Goal: Find contact information: Find contact information

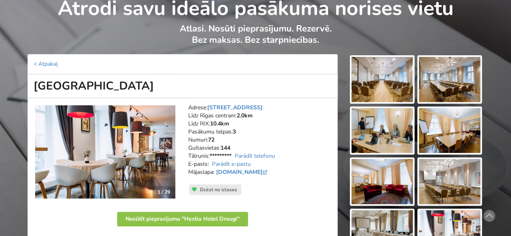
scroll to position [40, 0]
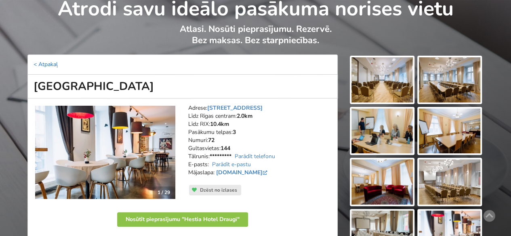
click at [40, 63] on link "< Atpakaļ" at bounding box center [46, 65] width 24 height 8
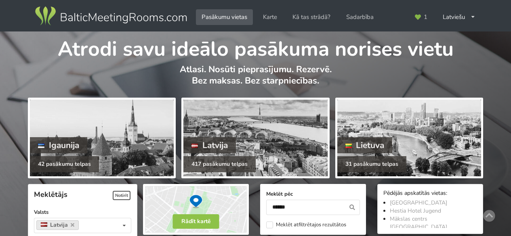
scroll to position [181, 0]
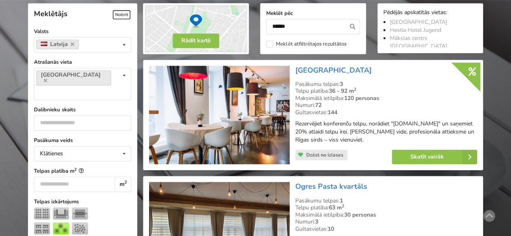
drag, startPoint x: 296, startPoint y: 82, endPoint x: 345, endPoint y: 103, distance: 53.4
click at [345, 103] on div "Pasākumu telpas: 3 Telpu platība: 36 - 92 m 2 Maksimālā ietilpība: 120 personas…" at bounding box center [386, 99] width 182 height 36
click at [347, 117] on div "[GEOGRAPHIC_DATA] Pasākumu telpas: 3 Telpu platība: 36 - 92 m 2 Maksimālā ietil…" at bounding box center [385, 115] width 187 height 105
drag, startPoint x: 342, startPoint y: 112, endPoint x: 295, endPoint y: 70, distance: 63.2
click at [295, 70] on div "Hestia Hotel Draugi Pasākumu telpas: 3 Telpu platība: 36 - 92 m 2 Maksimālā iet…" at bounding box center [385, 115] width 187 height 105
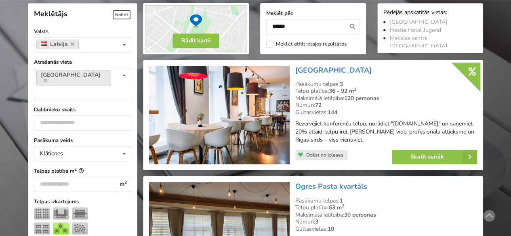
copy div "Hestia Hotel Draugi Pasākumu telpas: 3 Telpu platība: 36 - 92 m 2 Maksimālā iet…"
click at [351, 112] on div "Gultasvietas: 144" at bounding box center [386, 112] width 182 height 7
click at [415, 152] on link "Skatīt vairāk" at bounding box center [434, 157] width 85 height 15
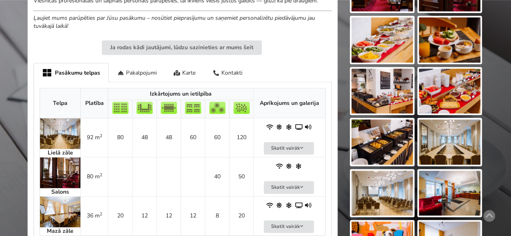
scroll to position [404, 0]
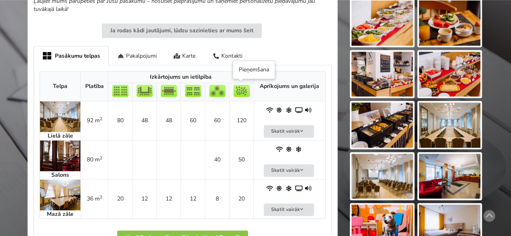
click at [243, 90] on img at bounding box center [242, 91] width 16 height 12
click at [242, 116] on td "120" at bounding box center [241, 120] width 24 height 39
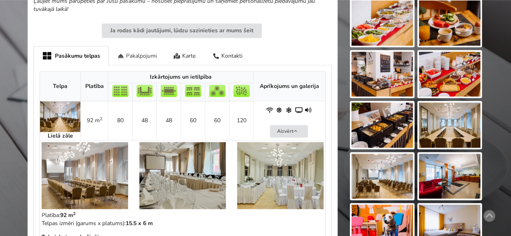
click at [135, 55] on div "Pakalpojumi" at bounding box center [137, 55] width 57 height 19
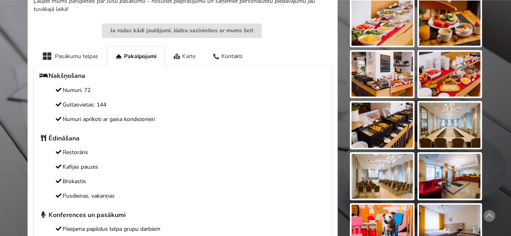
click at [185, 55] on div "Karte" at bounding box center [184, 56] width 39 height 20
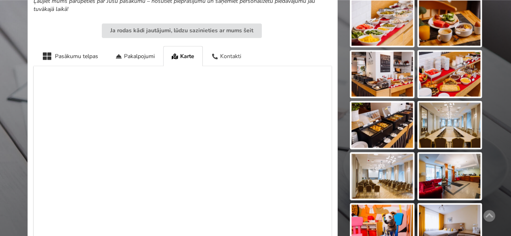
click at [223, 55] on div "Kontakti" at bounding box center [226, 56] width 47 height 20
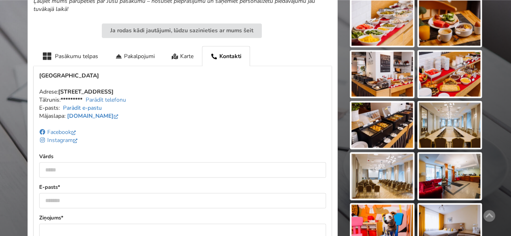
click at [92, 107] on link "Parādīt e-pastu" at bounding box center [82, 108] width 39 height 8
click at [107, 98] on link "Parādīt telefonu" at bounding box center [106, 100] width 40 height 8
drag, startPoint x: 76, startPoint y: 60, endPoint x: 76, endPoint y: 56, distance: 4.1
click at [76, 58] on div "Pasākumu telpas" at bounding box center [70, 56] width 73 height 20
